Goal: Information Seeking & Learning: Learn about a topic

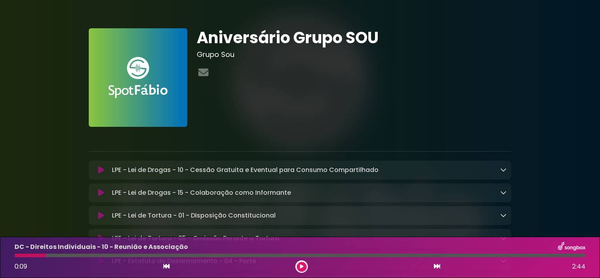
scroll to position [269, 0]
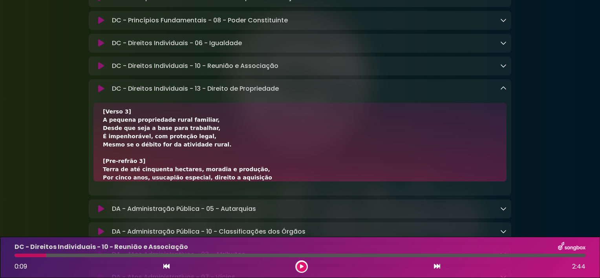
click at [445, 264] on div "0:09 2:44" at bounding box center [300, 266] width 581 height 13
click at [437, 267] on icon at bounding box center [437, 266] width 6 height 6
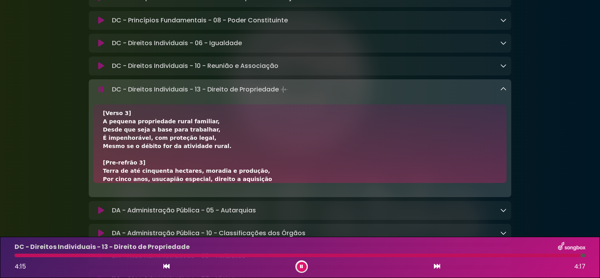
click at [300, 265] on icon at bounding box center [301, 266] width 3 height 5
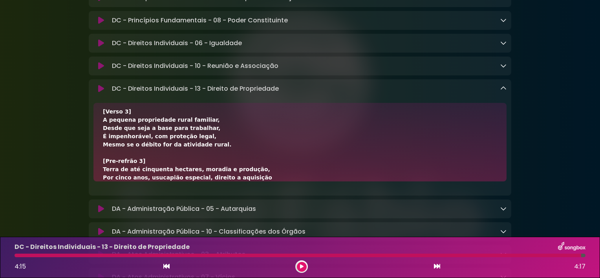
click at [504, 93] on link at bounding box center [503, 88] width 6 height 9
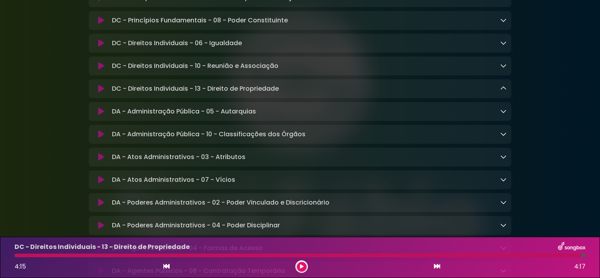
click at [299, 263] on button at bounding box center [302, 267] width 10 height 10
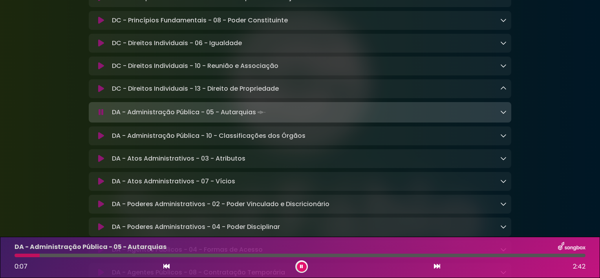
click at [331, 114] on div "DA - Administração Pública - 05 - Autarquias Loading Track... Name" at bounding box center [300, 112] width 423 height 20
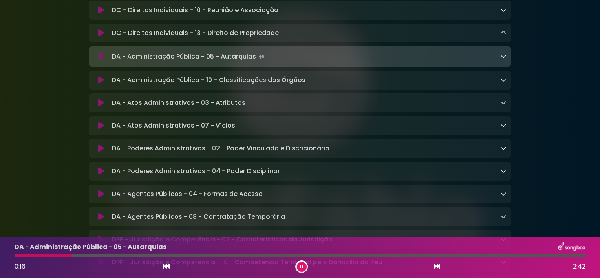
scroll to position [775, 0]
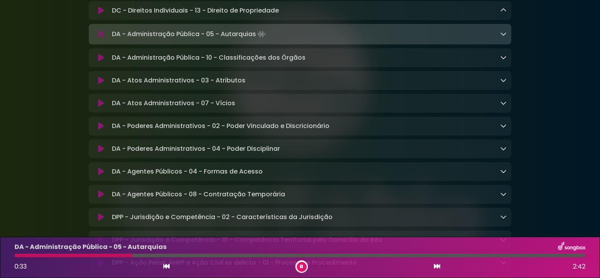
click at [165, 262] on button at bounding box center [166, 267] width 7 height 10
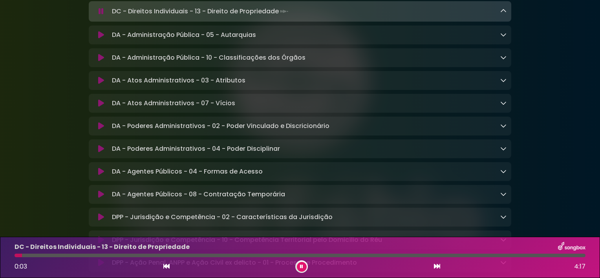
click at [434, 267] on button at bounding box center [437, 267] width 7 height 10
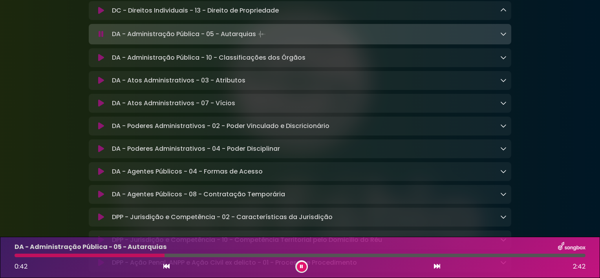
click at [498, 40] on div "DA - Administração Pública - 05 - Autarquias Loading Track..." at bounding box center [308, 34] width 398 height 11
click at [504, 37] on icon at bounding box center [503, 34] width 6 height 6
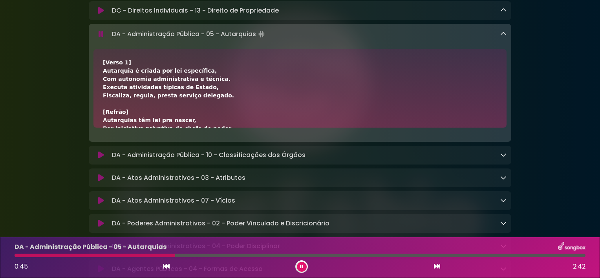
click at [171, 112] on div "[Verso 1] Autarquia é criada por lei específica, Com autonomia administrativa e…" at bounding box center [300, 207] width 394 height 297
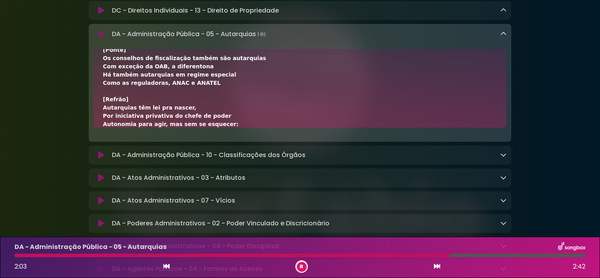
scroll to position [227, 0]
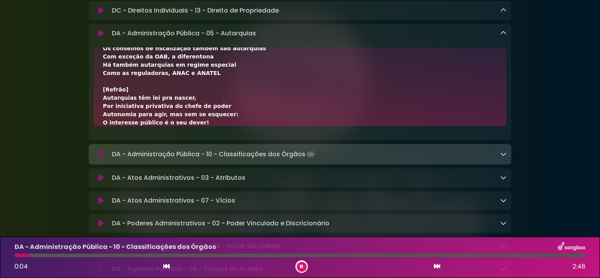
click at [506, 36] on icon at bounding box center [503, 33] width 6 height 6
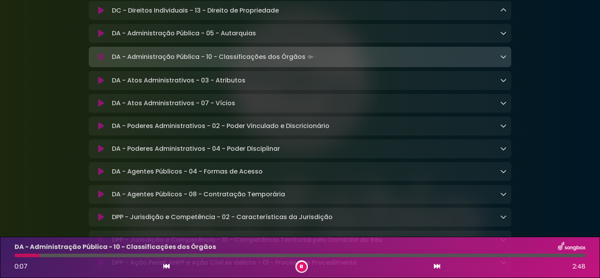
click at [302, 267] on icon at bounding box center [301, 266] width 3 height 5
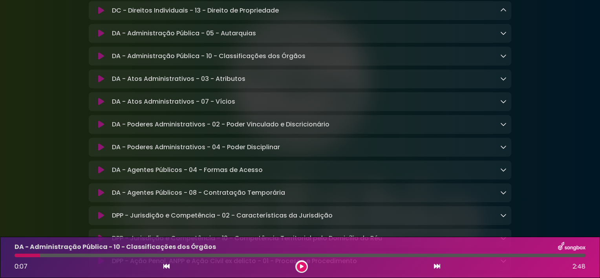
click at [159, 264] on div "0:07 2:48" at bounding box center [300, 266] width 581 height 13
click at [162, 265] on div "0:07 2:48" at bounding box center [300, 266] width 581 height 13
click at [166, 266] on icon at bounding box center [166, 266] width 6 height 6
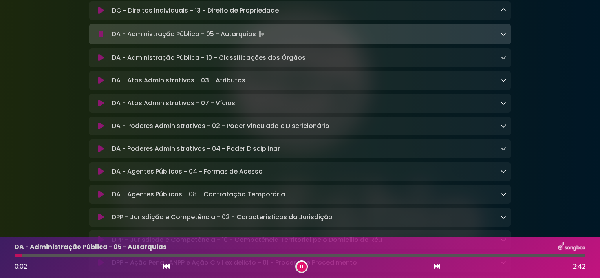
click at [434, 265] on icon at bounding box center [437, 266] width 6 height 6
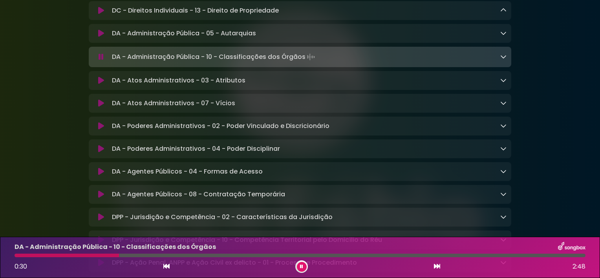
click at [500, 60] on icon at bounding box center [503, 56] width 6 height 6
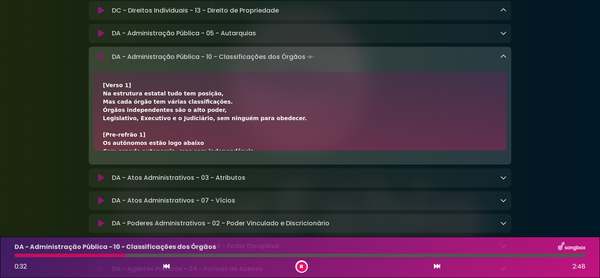
click at [255, 140] on div "[Verso 1] Na estrutura estatal tudo tem posição, Mas cada órgão tem várias clas…" at bounding box center [300, 275] width 394 height 388
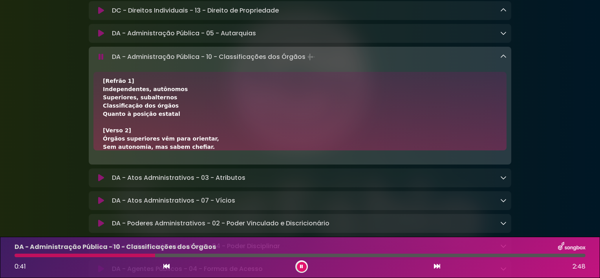
scroll to position [95, 0]
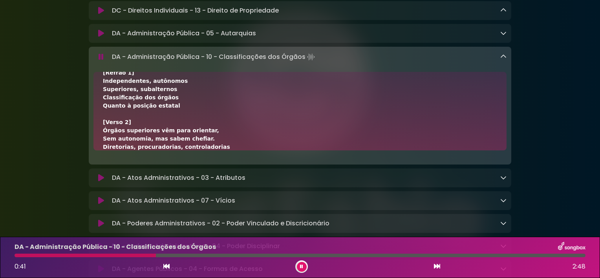
click at [255, 140] on div "[Verso 1] Na estrutura estatal tudo tem posição, Mas cada órgão tem várias clas…" at bounding box center [300, 180] width 394 height 388
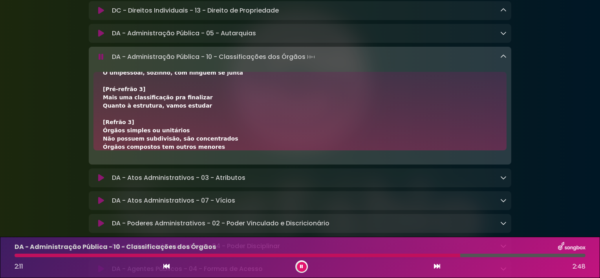
scroll to position [318, 0]
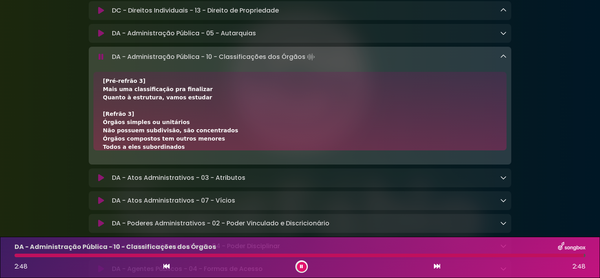
click at [300, 261] on div at bounding box center [301, 266] width 13 height 13
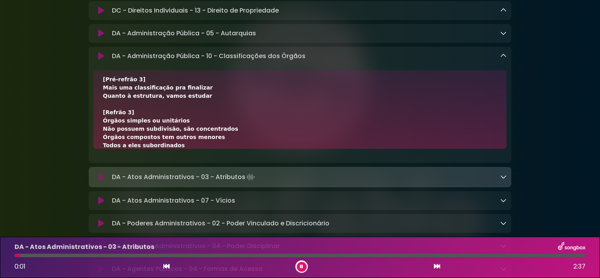
click at [217, 266] on div "0:01 2:37" at bounding box center [300, 266] width 581 height 13
click at [306, 266] on div at bounding box center [301, 266] width 13 height 13
click at [299, 269] on button at bounding box center [302, 267] width 10 height 10
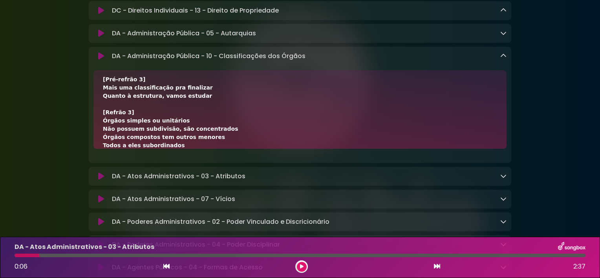
click at [504, 59] on icon at bounding box center [503, 56] width 6 height 6
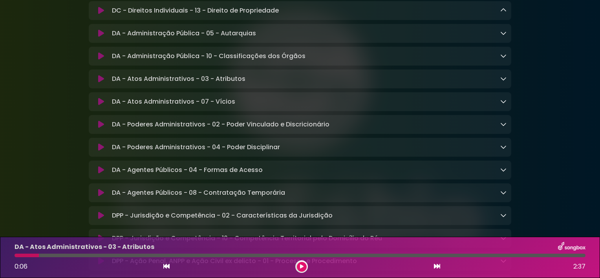
click at [201, 61] on p "DA - Administração Pública - 10 - Classificações dos Órgãos Loading Track..." at bounding box center [209, 55] width 194 height 9
click at [102, 83] on icon at bounding box center [101, 79] width 6 height 8
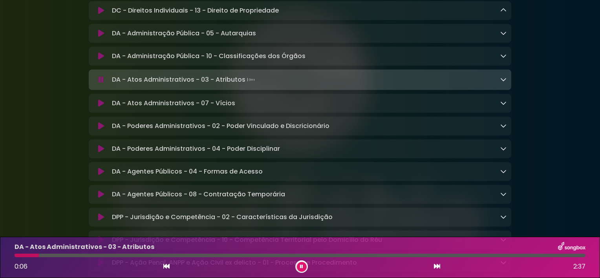
click at [102, 84] on icon at bounding box center [101, 80] width 5 height 8
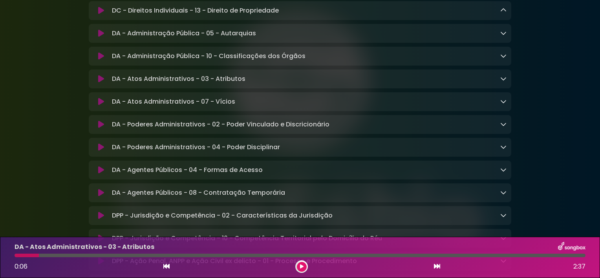
click at [102, 83] on icon at bounding box center [101, 79] width 6 height 8
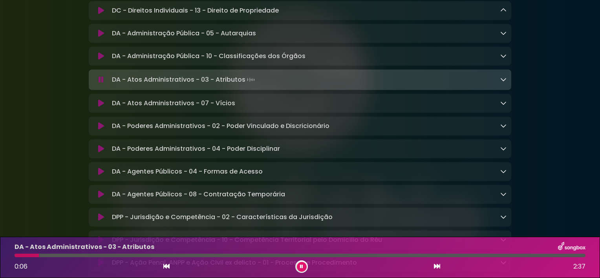
click at [102, 84] on icon at bounding box center [101, 80] width 5 height 8
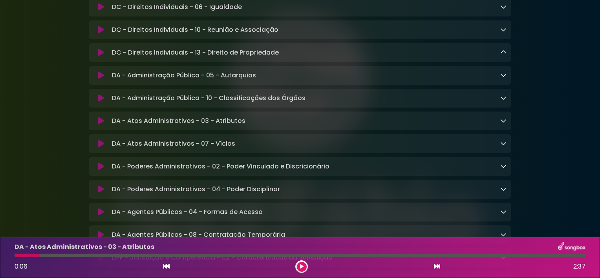
scroll to position [723, 0]
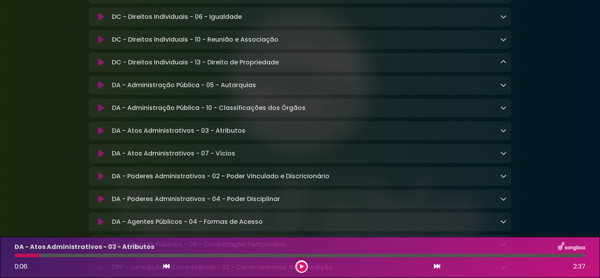
click at [162, 267] on div "0:06 2:37" at bounding box center [300, 266] width 581 height 13
click at [169, 266] on icon at bounding box center [166, 266] width 6 height 6
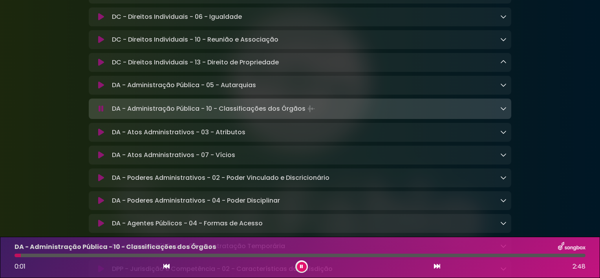
click at [435, 265] on icon at bounding box center [437, 266] width 6 height 6
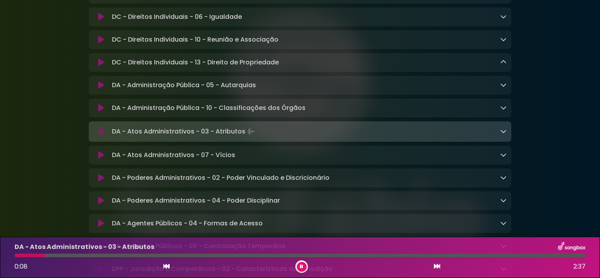
click at [341, 137] on div "DA - Atos Administrativos - 03 - Atributos Loading Track..." at bounding box center [308, 131] width 398 height 11
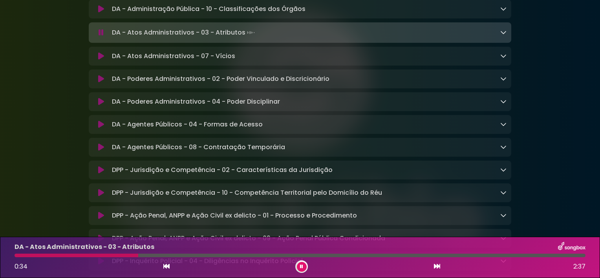
scroll to position [844, 0]
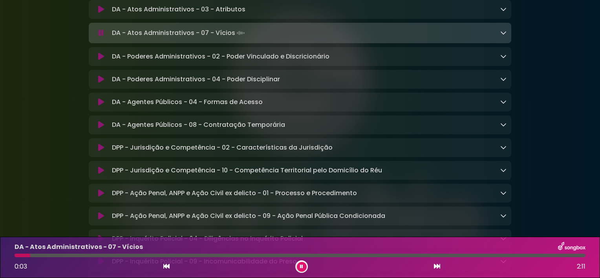
click at [299, 267] on button at bounding box center [302, 267] width 10 height 10
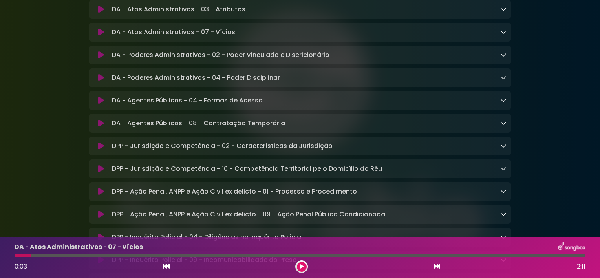
click at [165, 14] on p "DA - Atos Administrativos - 03 - Atributos Loading Track..." at bounding box center [179, 9] width 134 height 9
click at [162, 37] on p "DA - Atos Administrativos - 07 - Vícios Loading Track..." at bounding box center [173, 31] width 123 height 9
click at [169, 264] on icon at bounding box center [166, 266] width 6 height 6
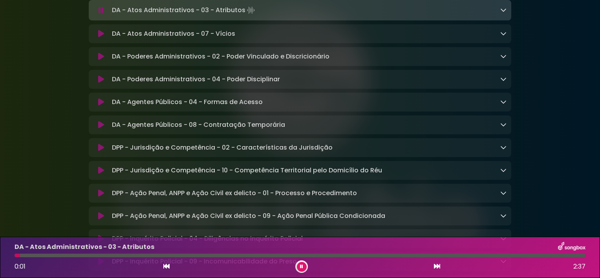
click at [438, 267] on icon at bounding box center [437, 266] width 6 height 6
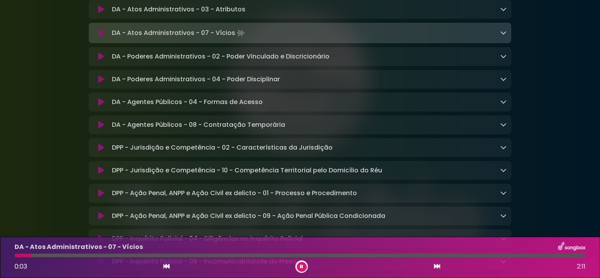
click at [504, 36] on icon at bounding box center [503, 32] width 6 height 6
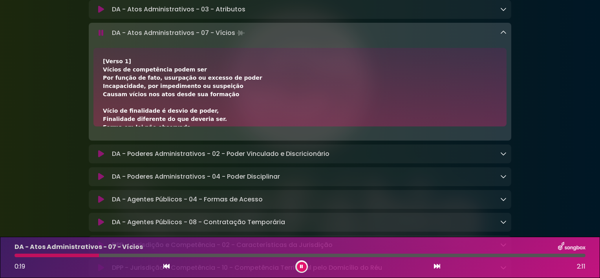
click at [328, 86] on div "[Verso 1] Vícios de competência podem ser Por função de fato, usurpação ou exce…" at bounding box center [300, 193] width 394 height 272
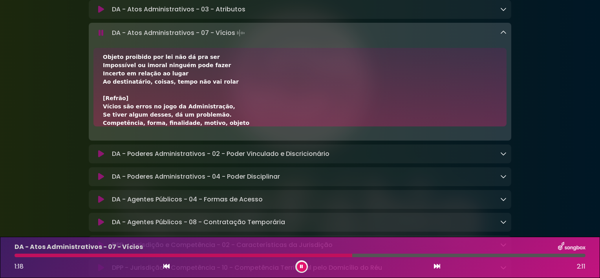
scroll to position [203, 0]
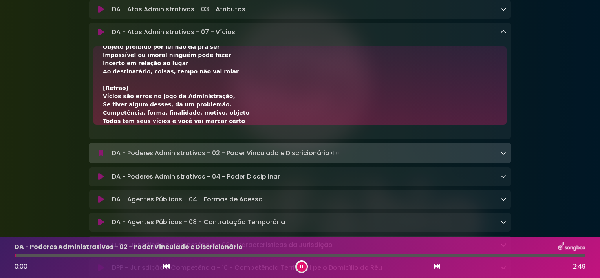
click at [303, 268] on button at bounding box center [302, 267] width 10 height 10
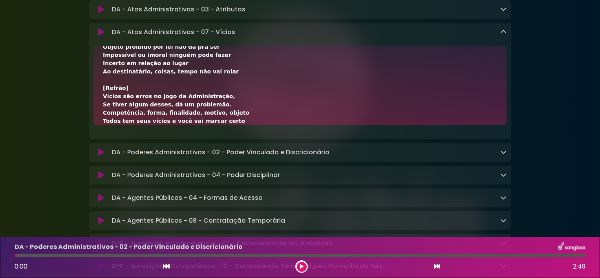
click at [502, 35] on icon at bounding box center [503, 32] width 6 height 6
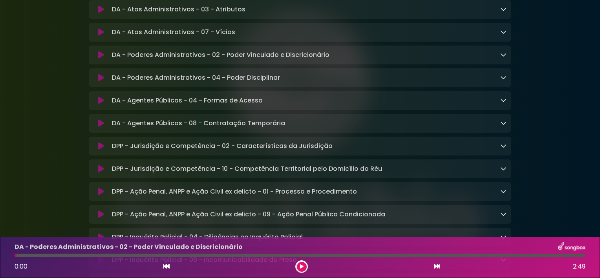
click at [504, 58] on icon at bounding box center [503, 54] width 6 height 6
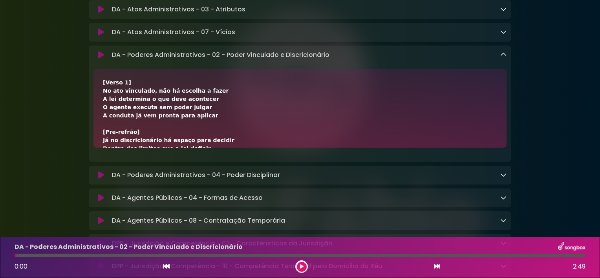
click at [168, 267] on icon at bounding box center [166, 266] width 6 height 6
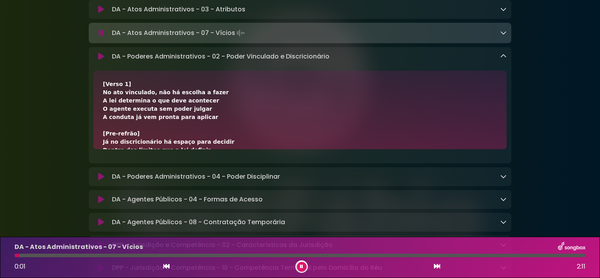
click at [434, 267] on button at bounding box center [437, 267] width 7 height 10
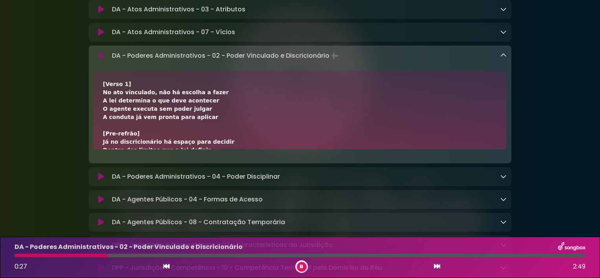
click at [279, 137] on div "[Verso 1] No ato vinculado, não há escolha a fazer A lei determina o que deve a…" at bounding box center [300, 208] width 394 height 256
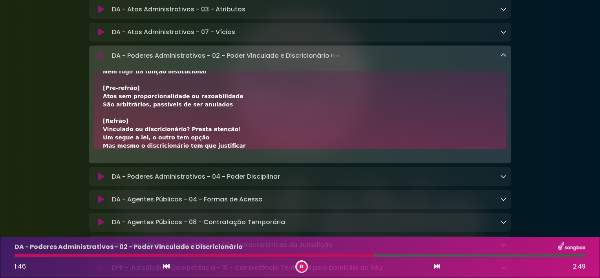
scroll to position [186, 0]
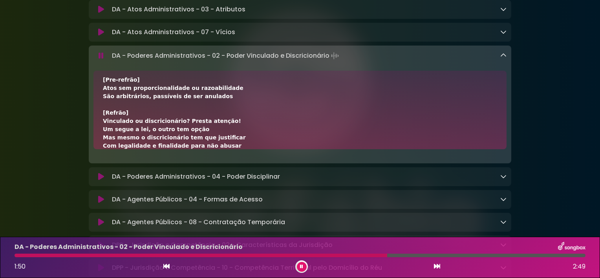
click at [240, 137] on div "[Verso 1] No ato vinculado, não há escolha a fazer A lei determina o que deve a…" at bounding box center [300, 22] width 394 height 256
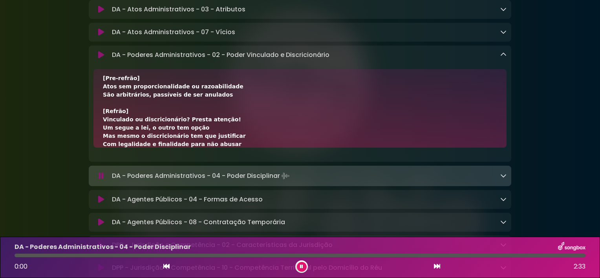
click at [306, 267] on button at bounding box center [302, 267] width 10 height 10
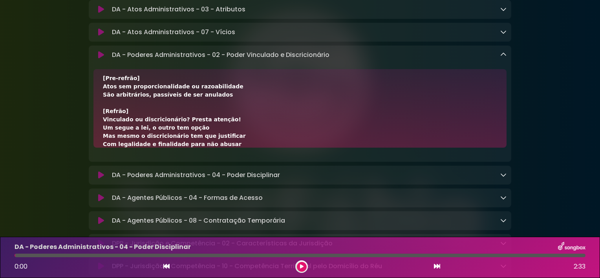
click at [500, 59] on link at bounding box center [503, 54] width 6 height 9
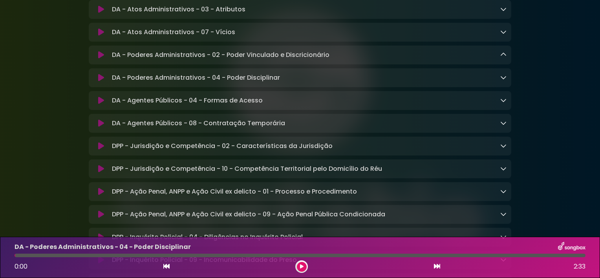
click at [164, 261] on div "0:00 2:33" at bounding box center [300, 266] width 581 height 13
click at [166, 264] on icon at bounding box center [166, 266] width 6 height 6
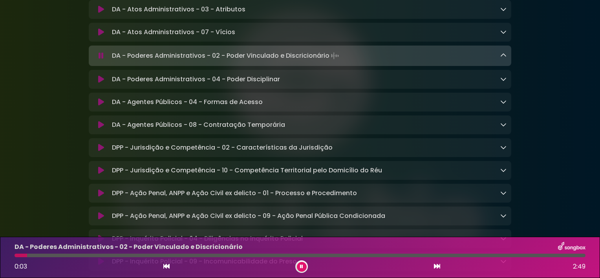
click at [438, 264] on icon at bounding box center [437, 266] width 6 height 6
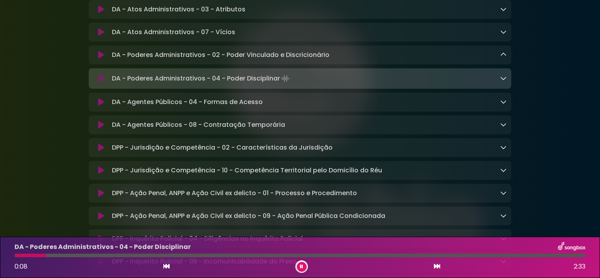
click at [503, 81] on icon at bounding box center [503, 78] width 6 height 6
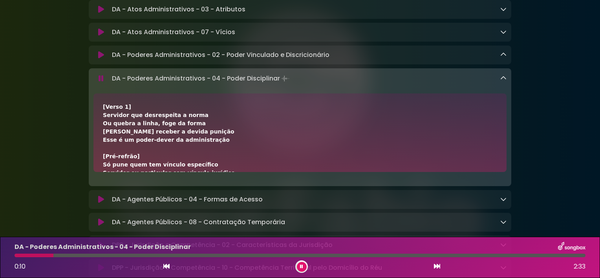
click at [372, 137] on div "[Verso 1] Servidor que desrespeita a norma Ou quebra a linha, foge da forma Mer…" at bounding box center [300, 280] width 394 height 355
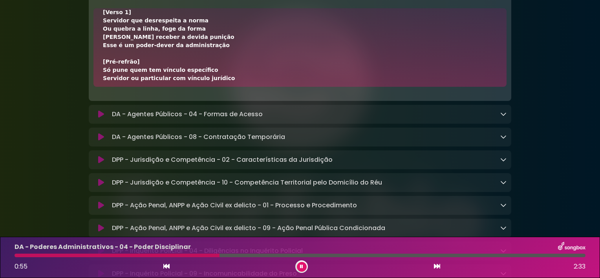
scroll to position [927, 0]
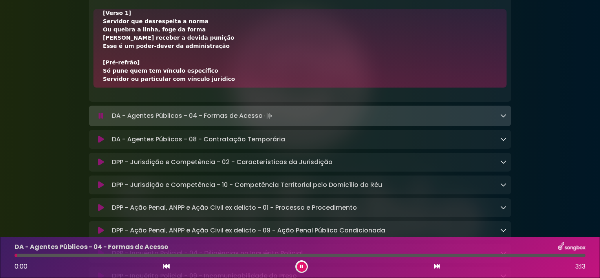
click at [303, 268] on button at bounding box center [302, 267] width 10 height 10
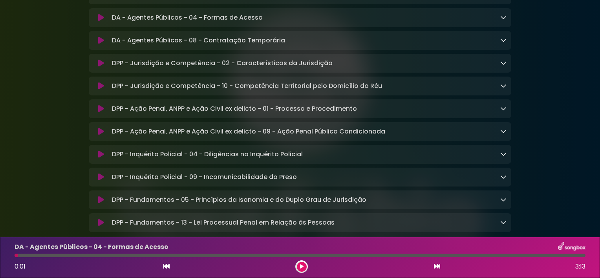
click at [498, 22] on div "DA - Agentes Públicos - 04 - Formas de Acesso Loading Track..." at bounding box center [308, 17] width 398 height 9
click at [501, 20] on icon at bounding box center [503, 17] width 6 height 6
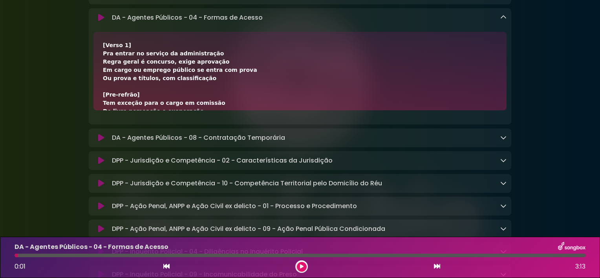
click at [164, 269] on icon at bounding box center [166, 266] width 6 height 6
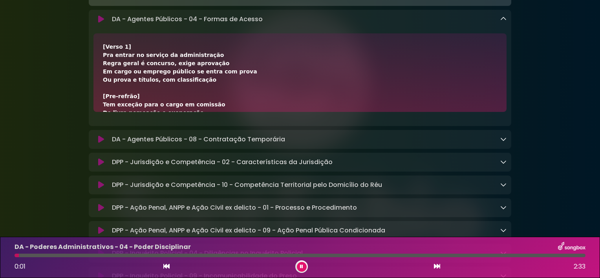
click at [436, 263] on button at bounding box center [437, 267] width 7 height 10
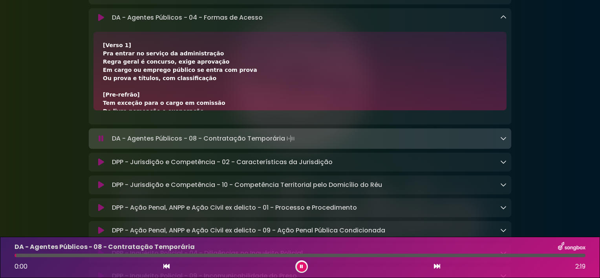
click at [302, 266] on icon at bounding box center [301, 266] width 5 height 5
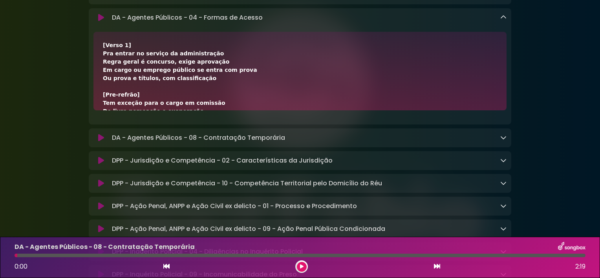
click at [504, 20] on icon at bounding box center [503, 17] width 6 height 6
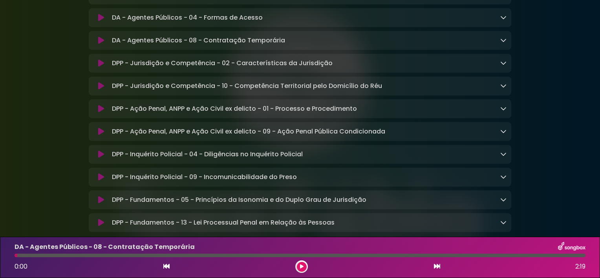
click at [352, 45] on div "DA - Agentes Públicos - 08 - Contratação Temporária Loading Track..." at bounding box center [308, 40] width 398 height 9
click at [162, 269] on div "0:00 2:19" at bounding box center [300, 266] width 581 height 13
click at [167, 267] on icon at bounding box center [166, 266] width 6 height 6
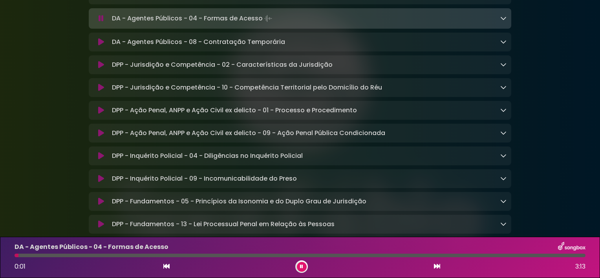
click at [435, 266] on icon at bounding box center [437, 266] width 6 height 6
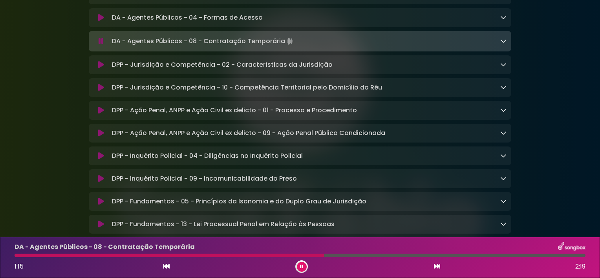
click at [353, 47] on div "DA - Agentes Públicos - 08 - Contratação Temporária Loading Track..." at bounding box center [308, 41] width 398 height 11
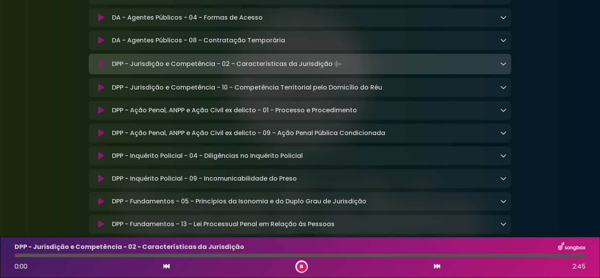
click at [304, 268] on button at bounding box center [302, 267] width 10 height 10
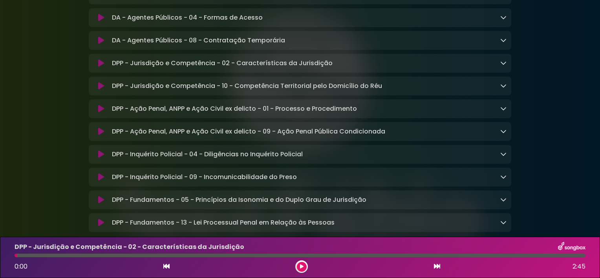
click at [160, 266] on div "0:00 2:45" at bounding box center [300, 266] width 581 height 13
click at [165, 266] on icon at bounding box center [166, 266] width 6 height 6
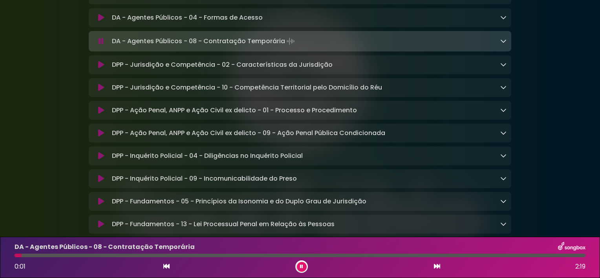
click at [440, 267] on div "0:01 2:19" at bounding box center [300, 266] width 581 height 13
click at [439, 267] on icon at bounding box center [437, 266] width 6 height 6
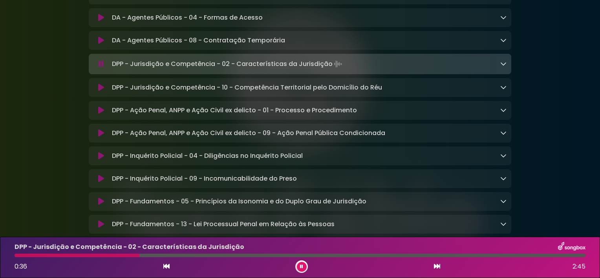
click at [501, 67] on icon at bounding box center [503, 63] width 6 height 6
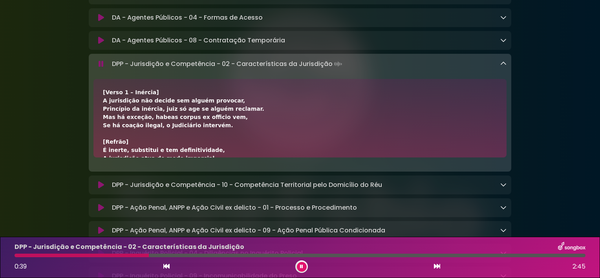
click at [299, 142] on div "[Verso 1 – Inércia] A jurisdição não decide sem alguém provocar, Princípio da i…" at bounding box center [300, 232] width 394 height 289
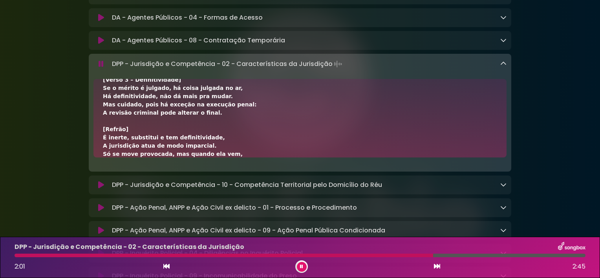
scroll to position [219, 0]
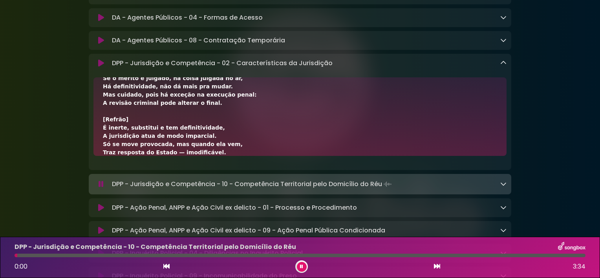
click at [299, 265] on button at bounding box center [302, 267] width 10 height 10
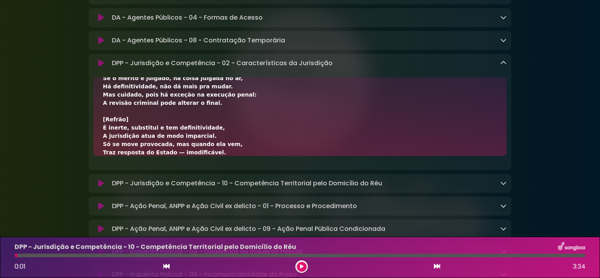
click at [502, 66] on icon at bounding box center [503, 63] width 6 height 6
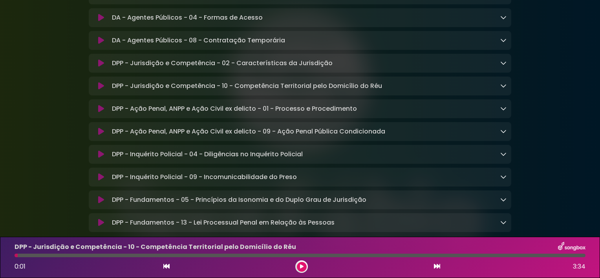
click at [167, 265] on icon at bounding box center [166, 266] width 6 height 6
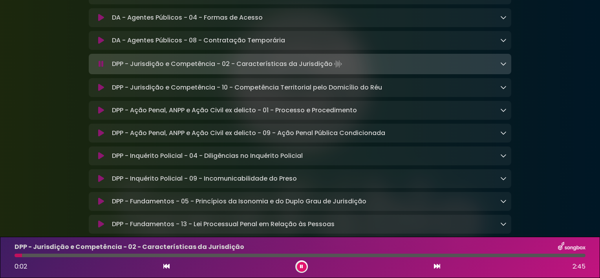
click at [434, 266] on icon at bounding box center [437, 266] width 6 height 6
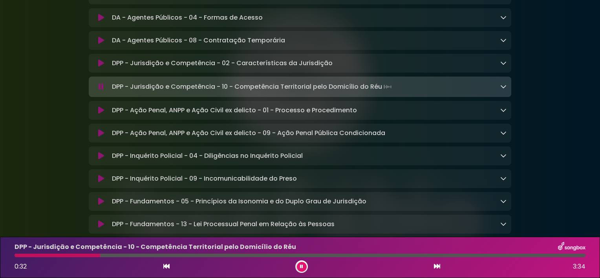
click at [502, 90] on icon at bounding box center [503, 86] width 6 height 6
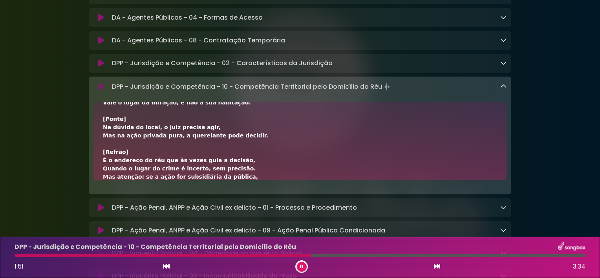
scroll to position [137, 0]
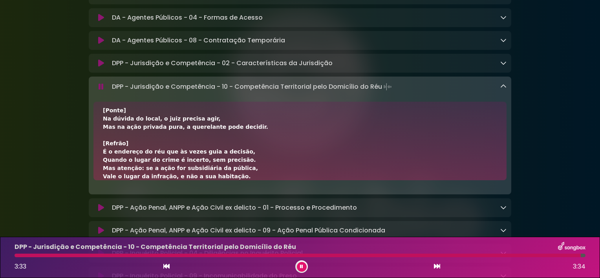
click at [302, 265] on icon at bounding box center [302, 266] width 4 height 5
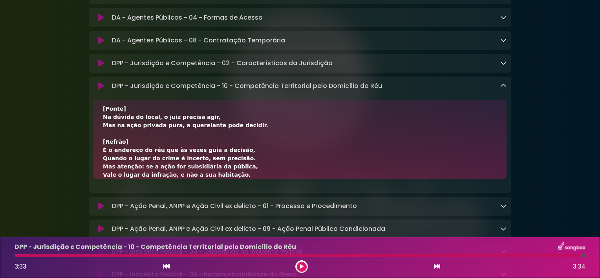
click at [504, 89] on icon at bounding box center [503, 85] width 6 height 6
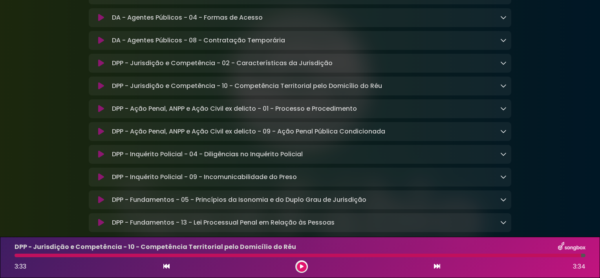
click at [206, 114] on p "DPP - Ação Penal, ANPP e Ação Civil ex delicto - 01 - Processo e Procedimento L…" at bounding box center [234, 108] width 245 height 9
click at [304, 266] on button at bounding box center [302, 267] width 10 height 10
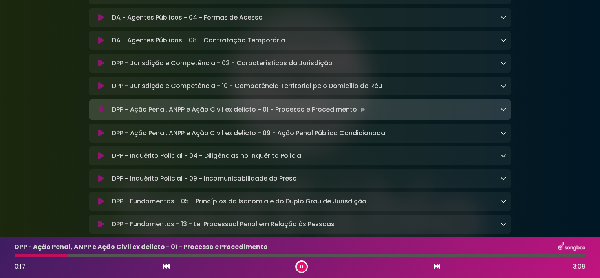
click at [504, 112] on icon at bounding box center [503, 109] width 6 height 6
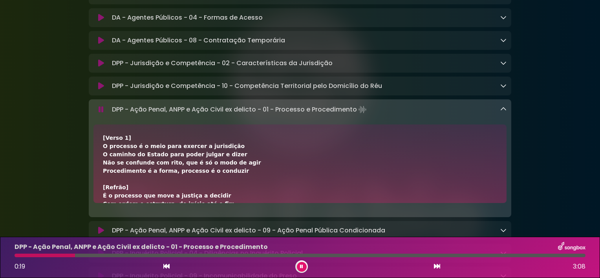
click at [267, 190] on div "[Verso 1] O processo é o meio para exercer a jurisdição O caminho do Estado par…" at bounding box center [300, 278] width 394 height 289
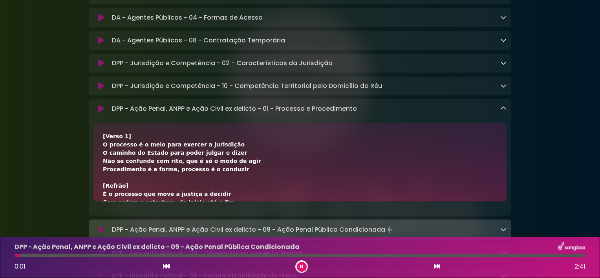
click at [300, 268] on icon at bounding box center [301, 266] width 5 height 5
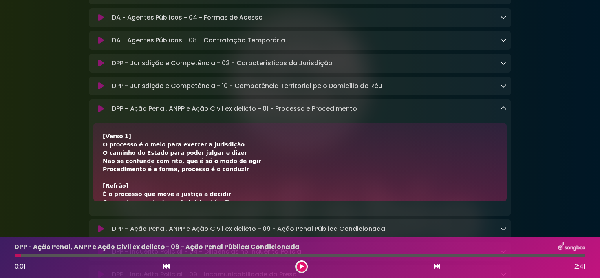
click at [502, 112] on icon at bounding box center [503, 108] width 6 height 6
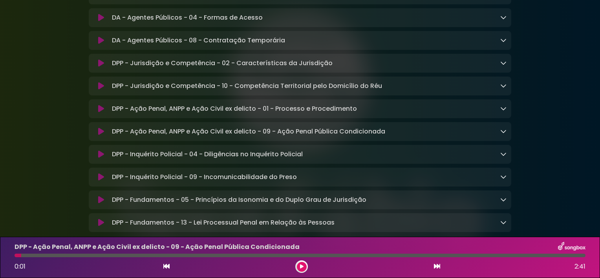
click at [172, 263] on div "0:01 2:41" at bounding box center [300, 266] width 581 height 13
click at [165, 267] on icon at bounding box center [166, 266] width 6 height 6
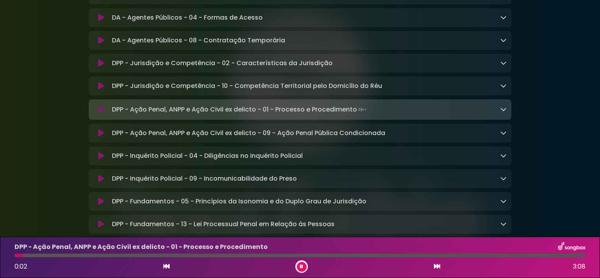
click at [436, 269] on icon at bounding box center [437, 266] width 6 height 6
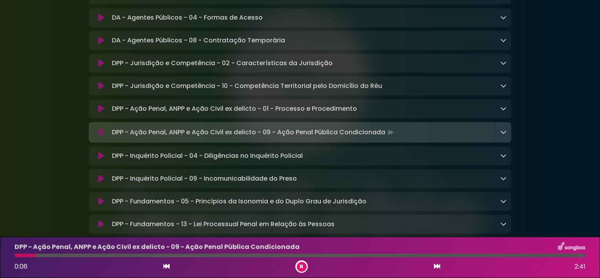
click at [500, 135] on icon at bounding box center [503, 132] width 6 height 6
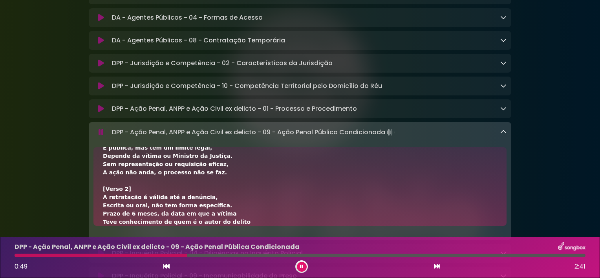
scroll to position [79, 0]
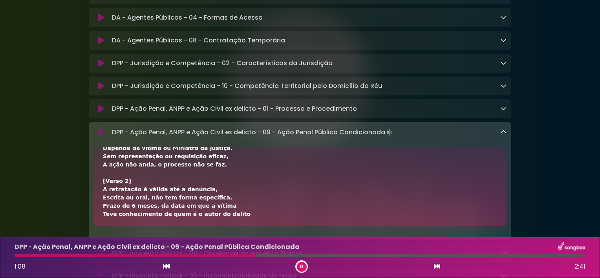
click at [500, 135] on icon at bounding box center [503, 132] width 6 height 6
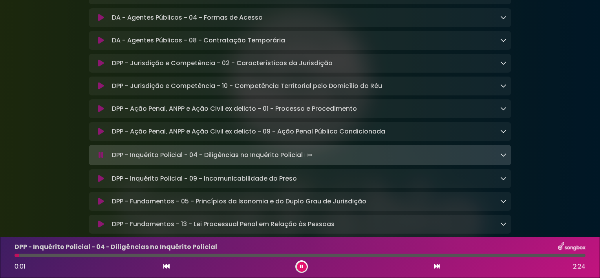
click at [302, 268] on icon at bounding box center [301, 267] width 5 height 4
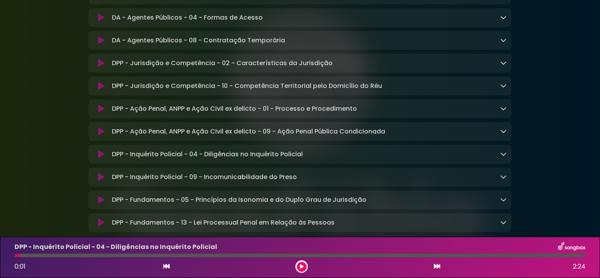
click at [162, 267] on div "0:01 2:24" at bounding box center [300, 266] width 581 height 13
click at [164, 267] on icon at bounding box center [166, 266] width 6 height 6
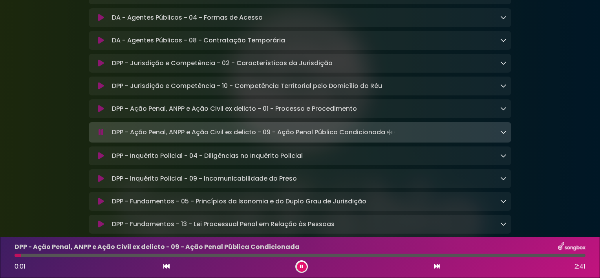
click at [438, 266] on icon at bounding box center [437, 266] width 6 height 6
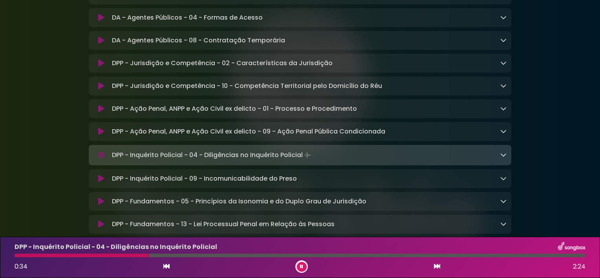
click at [503, 158] on icon at bounding box center [503, 155] width 6 height 6
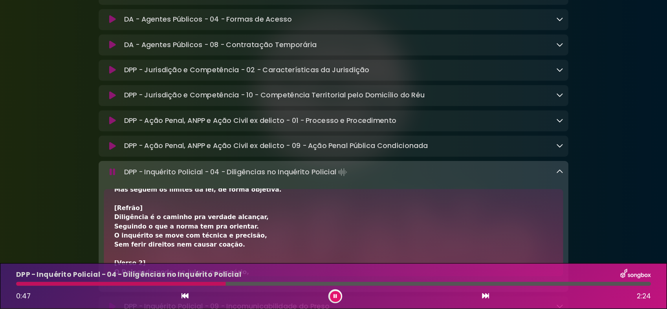
scroll to position [120, 0]
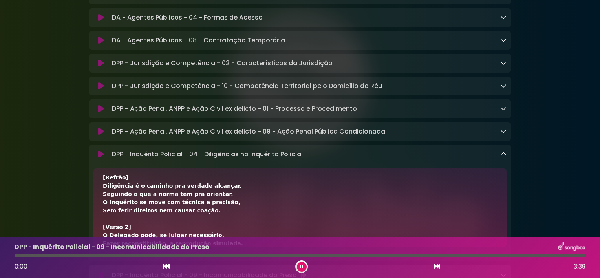
click at [300, 267] on icon at bounding box center [301, 266] width 5 height 5
click at [506, 157] on icon at bounding box center [503, 154] width 6 height 6
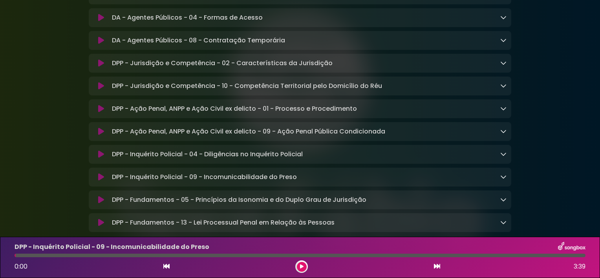
click at [165, 266] on icon at bounding box center [166, 266] width 6 height 6
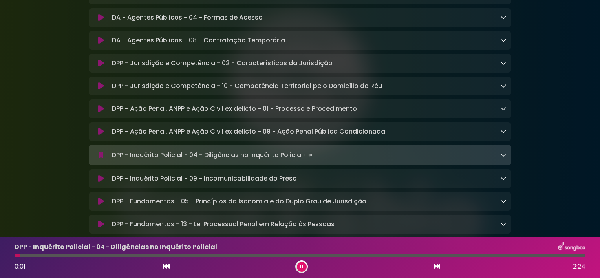
click at [434, 263] on button at bounding box center [437, 267] width 7 height 10
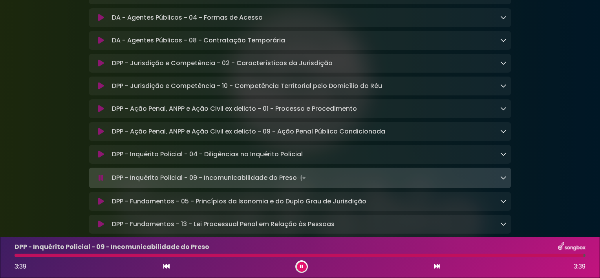
click at [298, 266] on button at bounding box center [302, 267] width 10 height 10
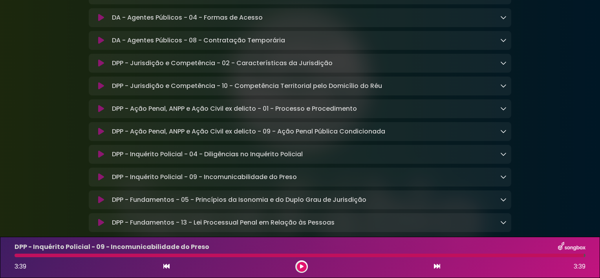
click at [270, 182] on p "DPP - Inquérito Policial - 09 - Incomunicabilidade do Preso Loading Track..." at bounding box center [204, 176] width 185 height 9
click at [260, 205] on p "DPP - Fundamentos - 05 - Princípios da Isonomia e do Duplo Grau de Jurisdição L…" at bounding box center [239, 199] width 255 height 9
click at [301, 266] on icon at bounding box center [301, 267] width 5 height 6
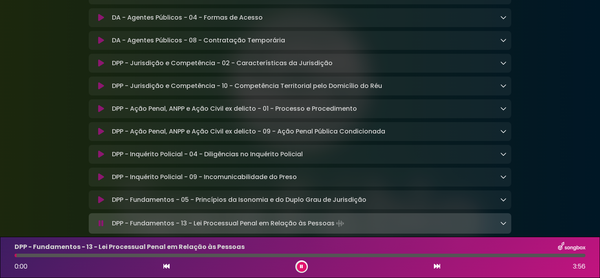
click at [298, 266] on button at bounding box center [302, 267] width 10 height 10
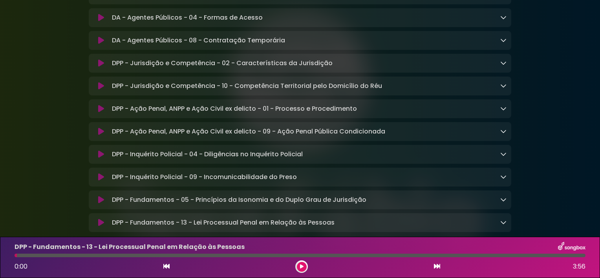
click at [168, 267] on icon at bounding box center [166, 266] width 6 height 6
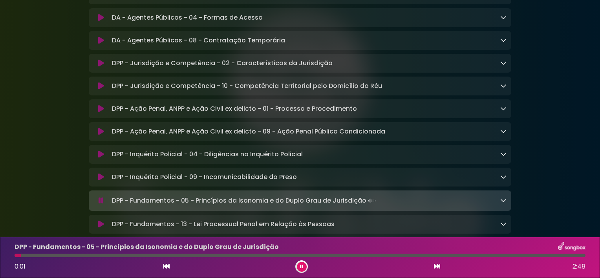
click at [437, 266] on icon at bounding box center [437, 266] width 6 height 6
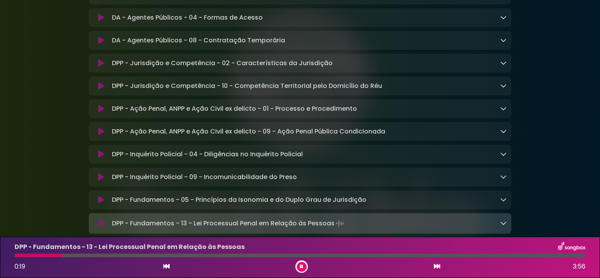
click at [502, 226] on icon at bounding box center [503, 223] width 6 height 6
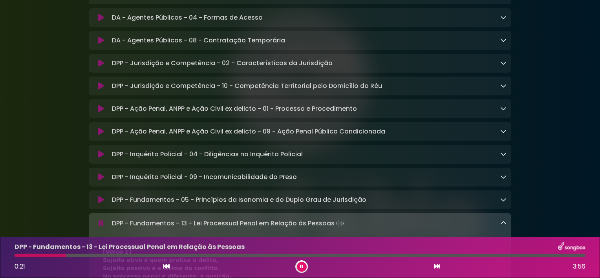
click at [502, 226] on icon at bounding box center [503, 223] width 6 height 6
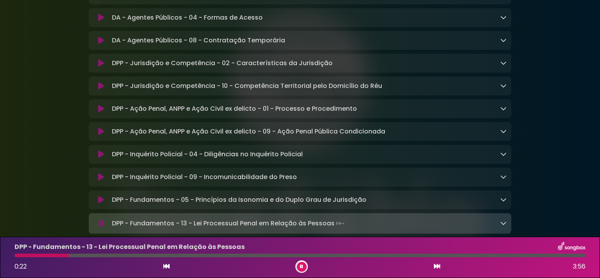
click at [502, 226] on icon at bounding box center [503, 223] width 6 height 6
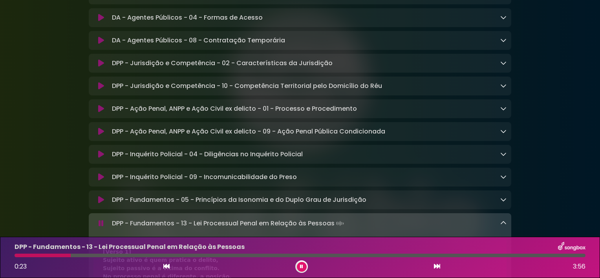
click at [502, 226] on icon at bounding box center [503, 223] width 6 height 6
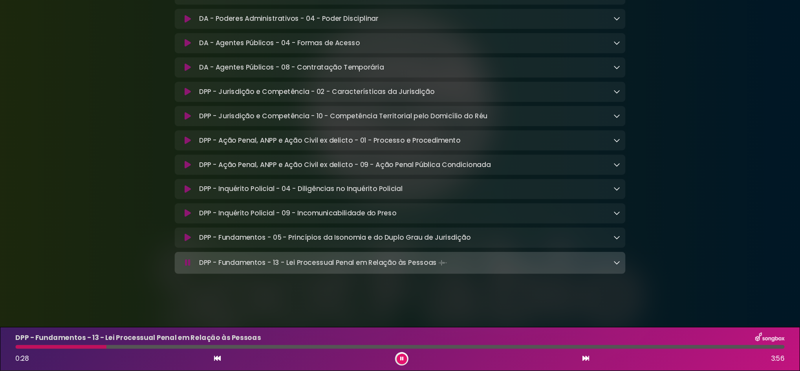
scroll to position [899, 0]
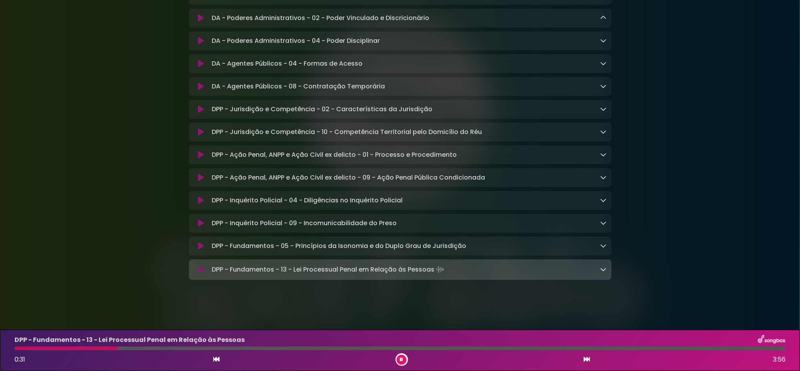
drag, startPoint x: 580, startPoint y: 0, endPoint x: 454, endPoint y: 271, distance: 298.4
click at [454, 271] on div "DPP - Fundamentos - 13 - Lei Processual Penal em Relação às Pessoas Loading Tra…" at bounding box center [408, 269] width 398 height 11
click at [600, 269] on icon at bounding box center [604, 269] width 6 height 6
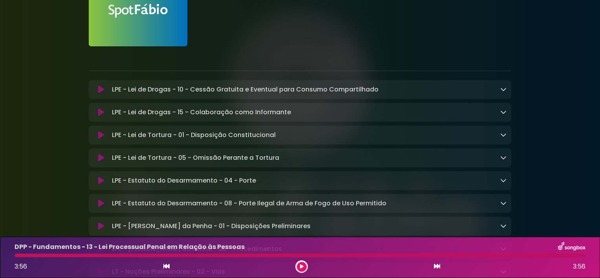
scroll to position [81, 0]
